Goal: Task Accomplishment & Management: Use online tool/utility

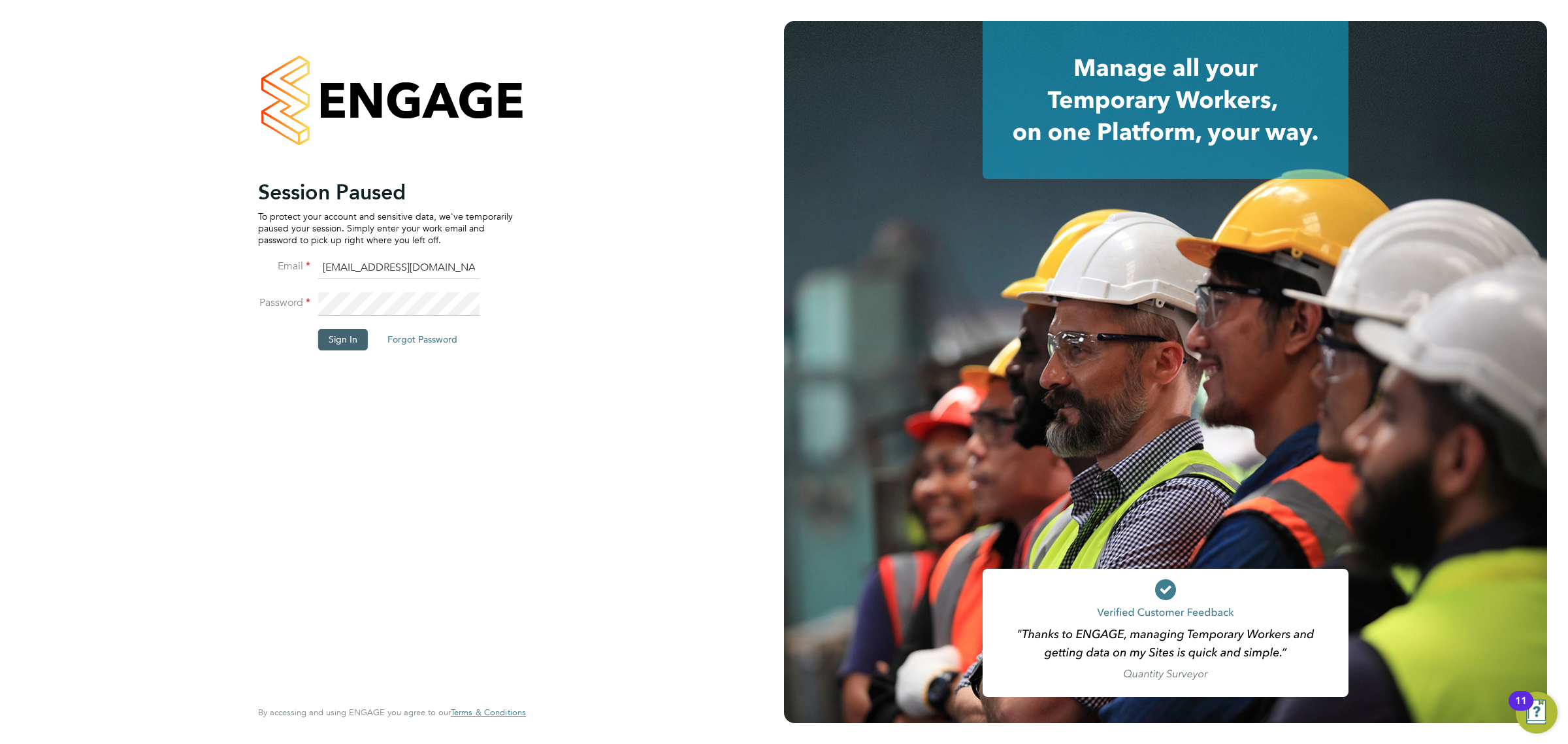
click at [327, 344] on button "Sign In" at bounding box center [343, 339] width 50 height 21
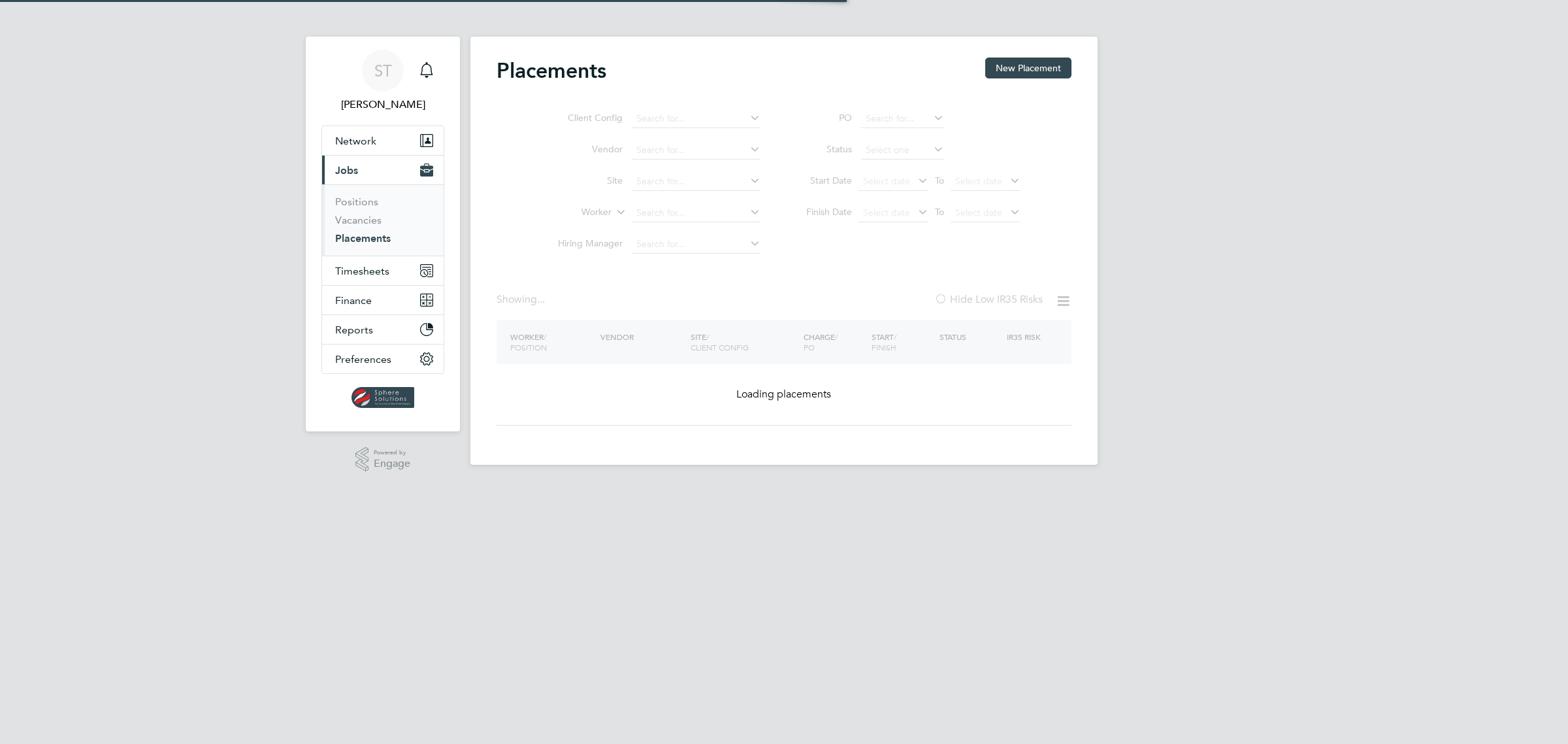
type input "[PERSON_NAME]"
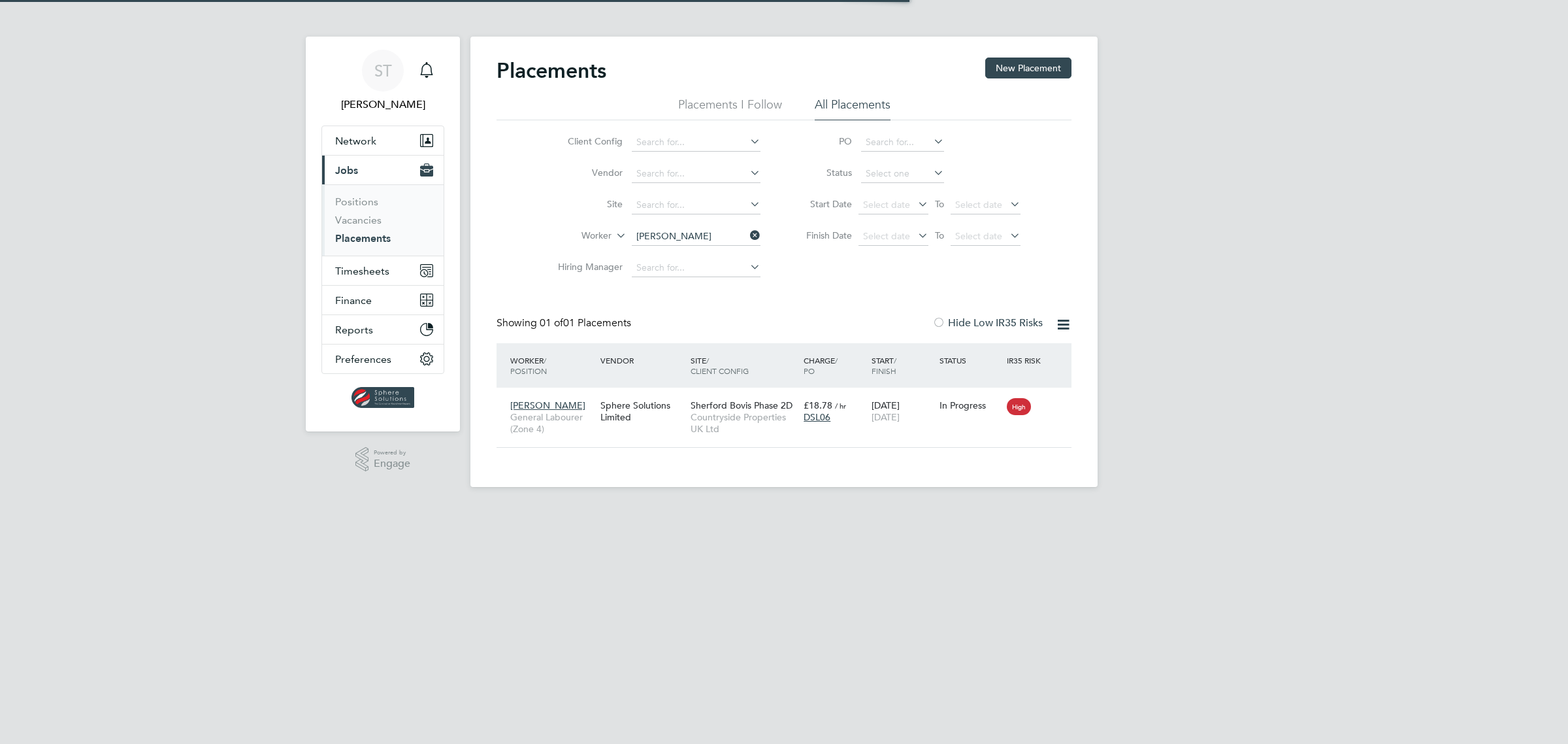
scroll to position [13, 60]
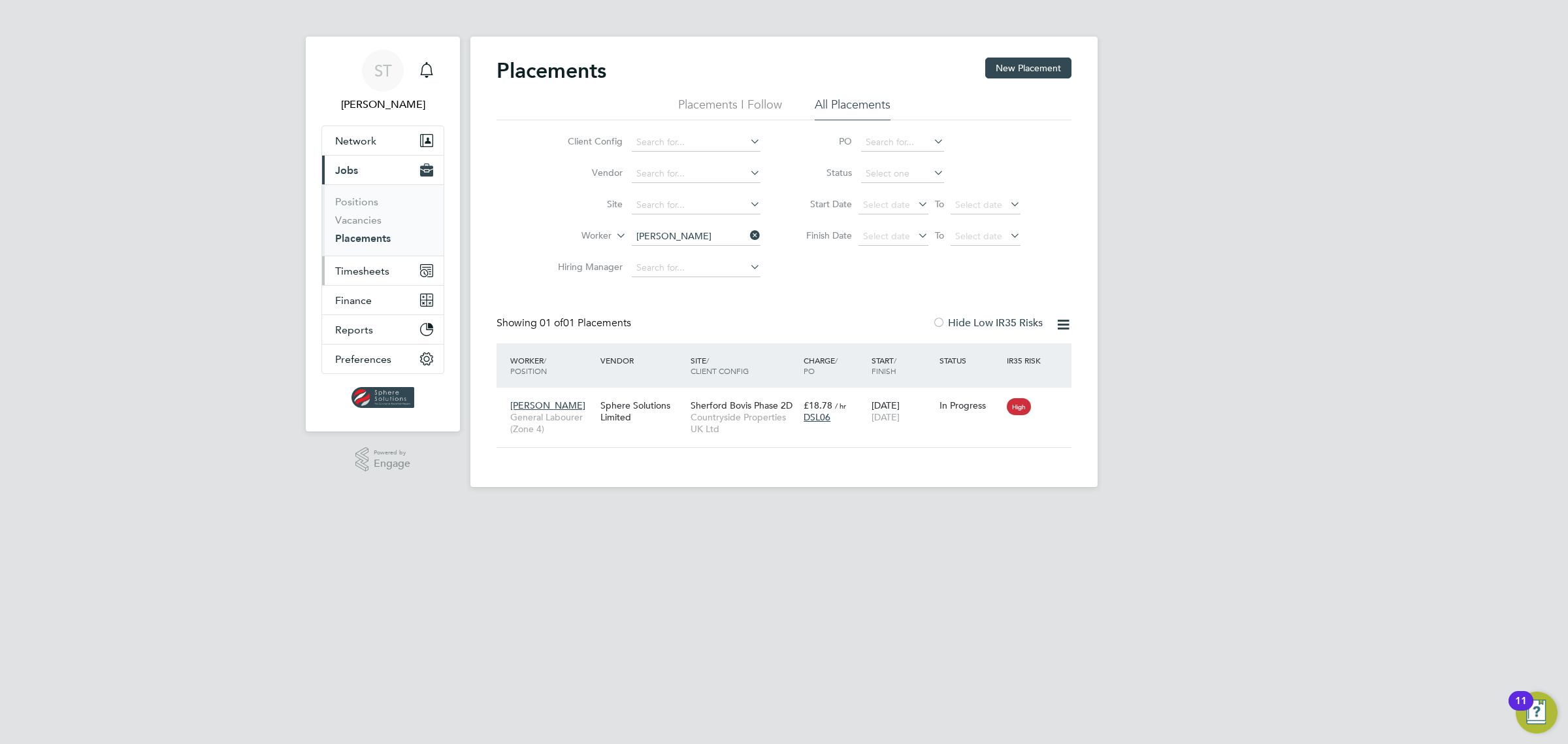
click at [364, 270] on span "Timesheets" at bounding box center [362, 270] width 55 height 12
click at [373, 233] on link "Timesheets" at bounding box center [362, 231] width 55 height 12
